Goal: Find specific page/section: Find specific page/section

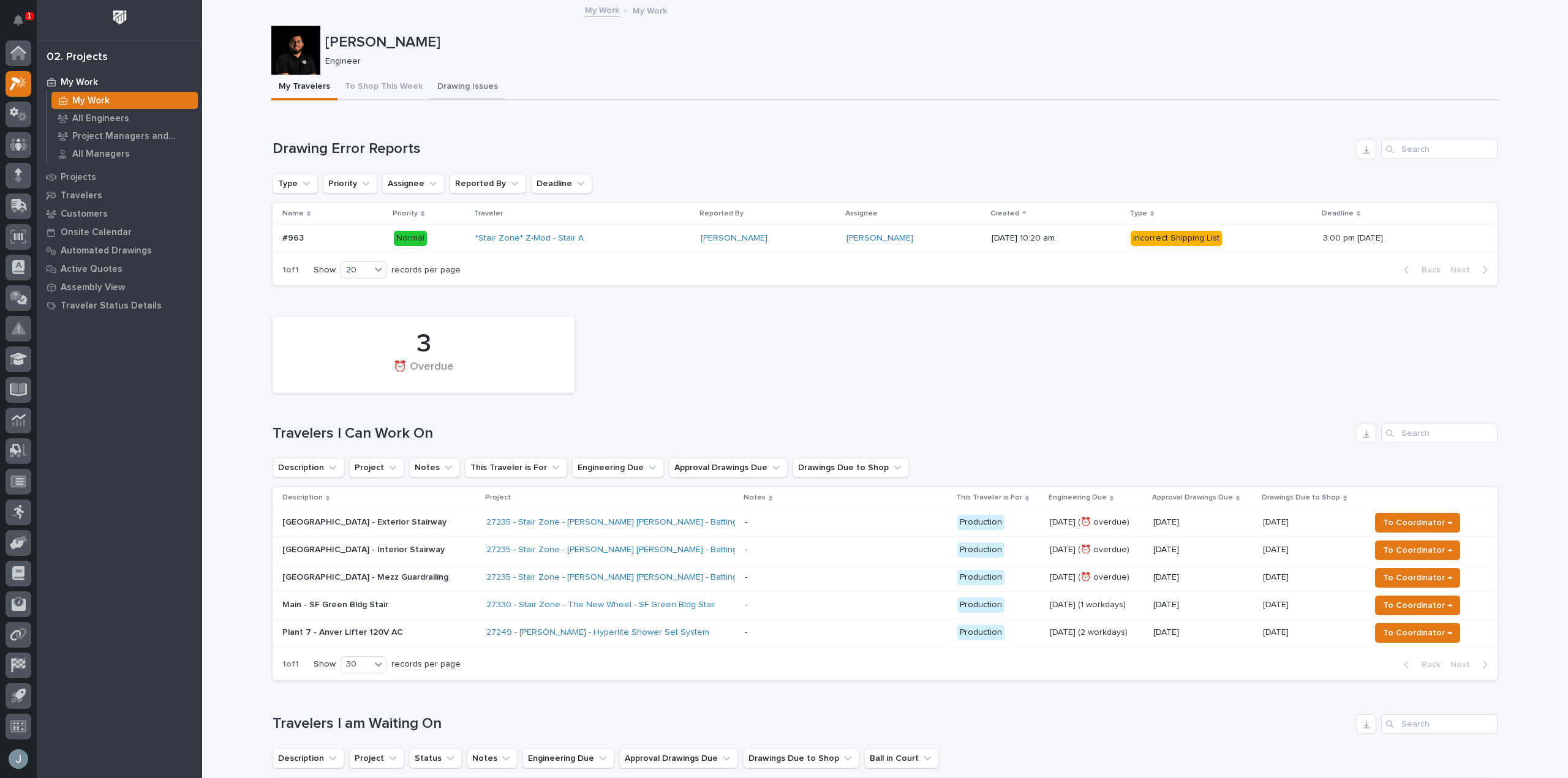
click at [462, 91] on button "Drawing Issues" at bounding box center [467, 87] width 76 height 26
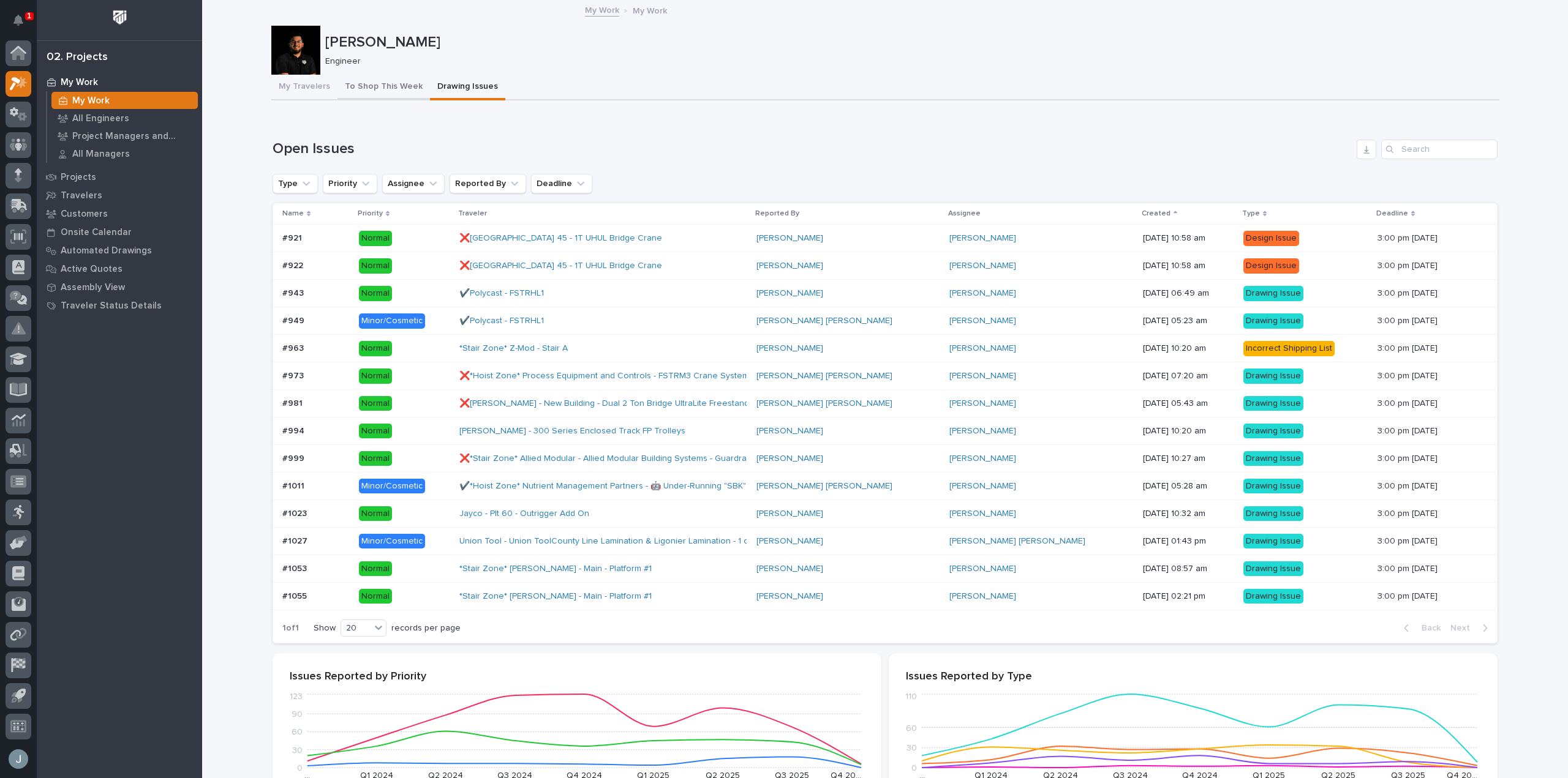
click at [366, 94] on button "To Shop This Week" at bounding box center [384, 87] width 92 height 26
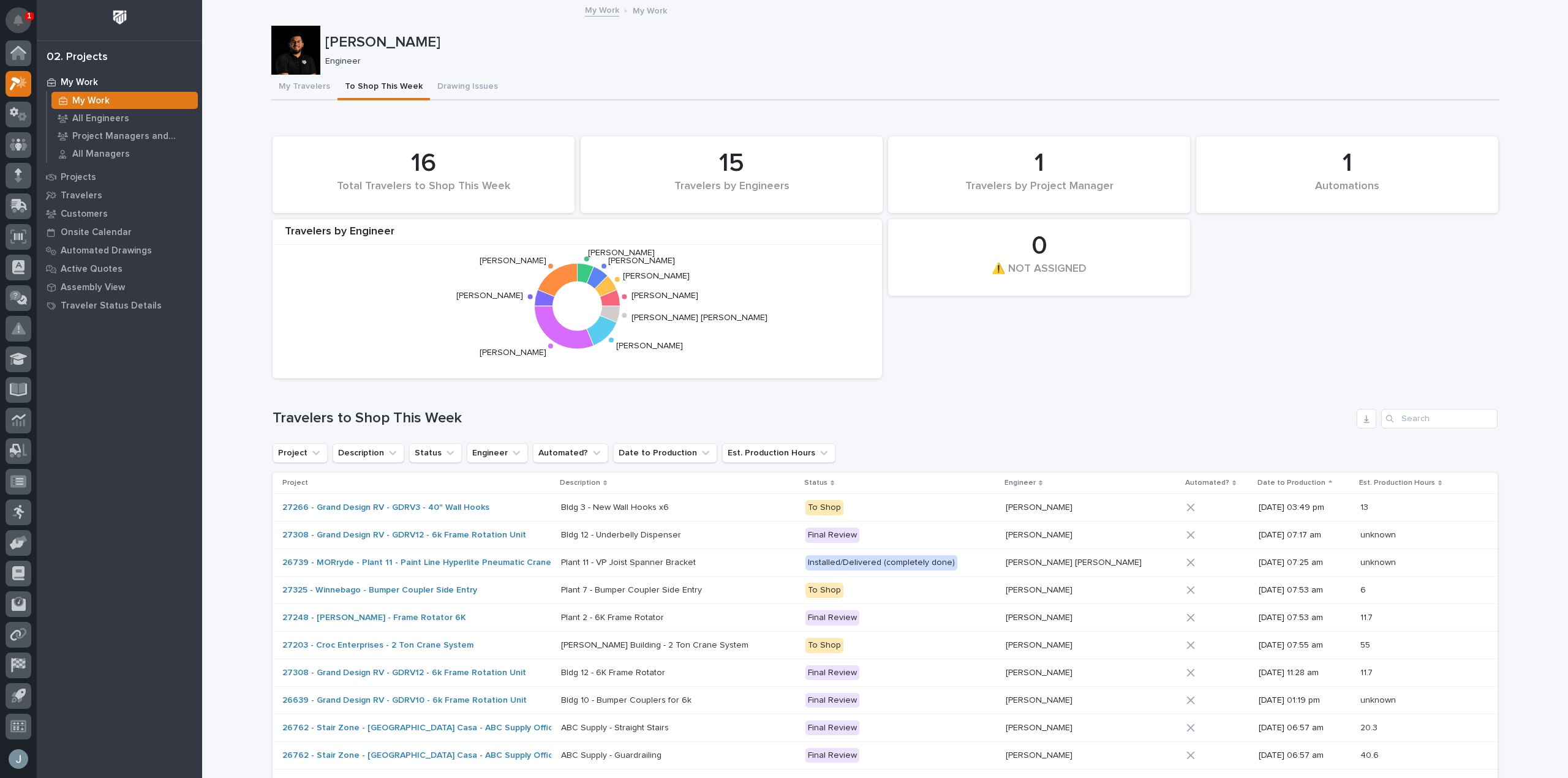
click at [26, 28] on button "Notifications" at bounding box center [18, 20] width 26 height 26
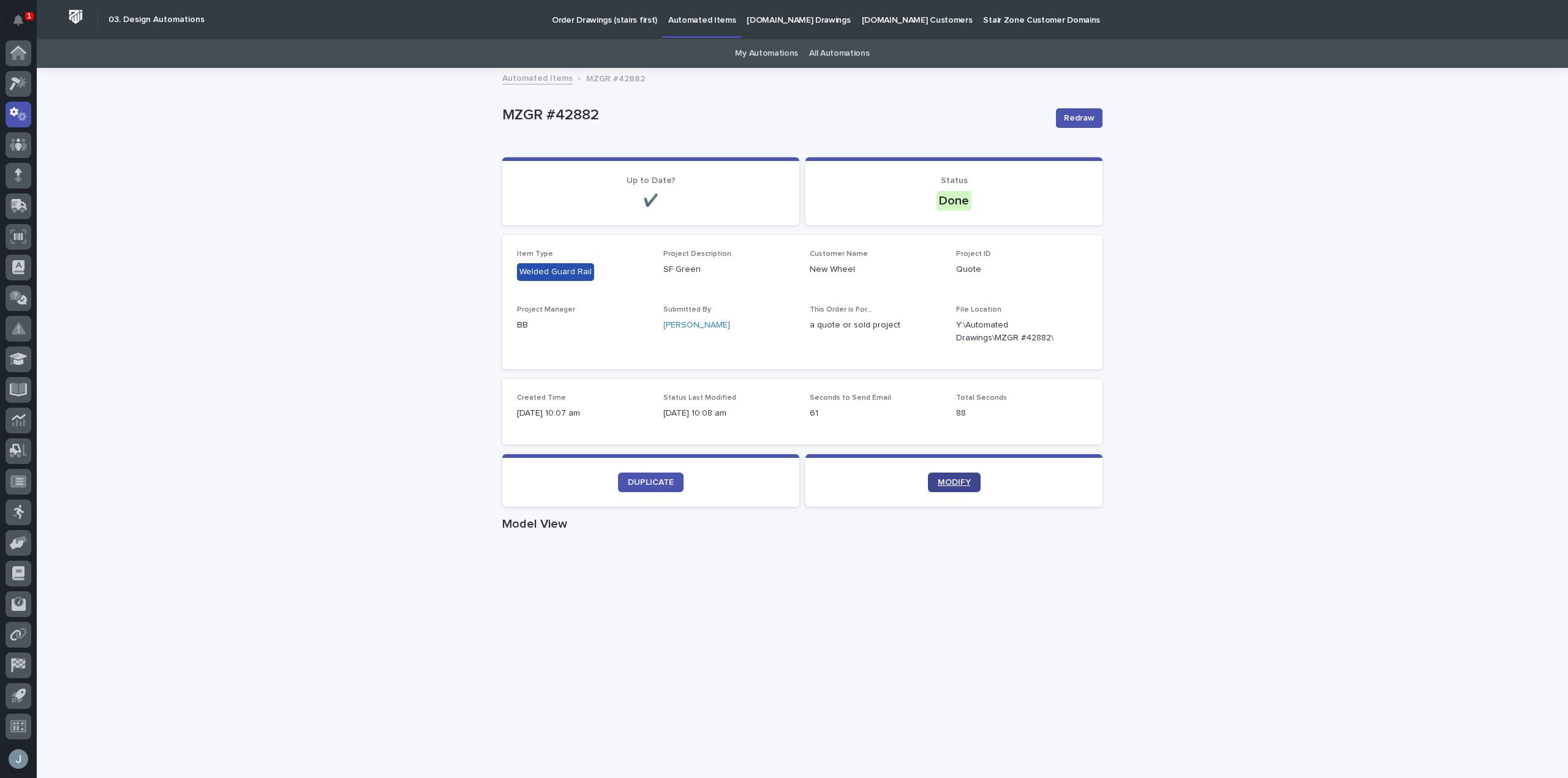
click at [958, 484] on span "MODIFY" at bounding box center [954, 483] width 33 height 9
